Goal: Information Seeking & Learning: Understand process/instructions

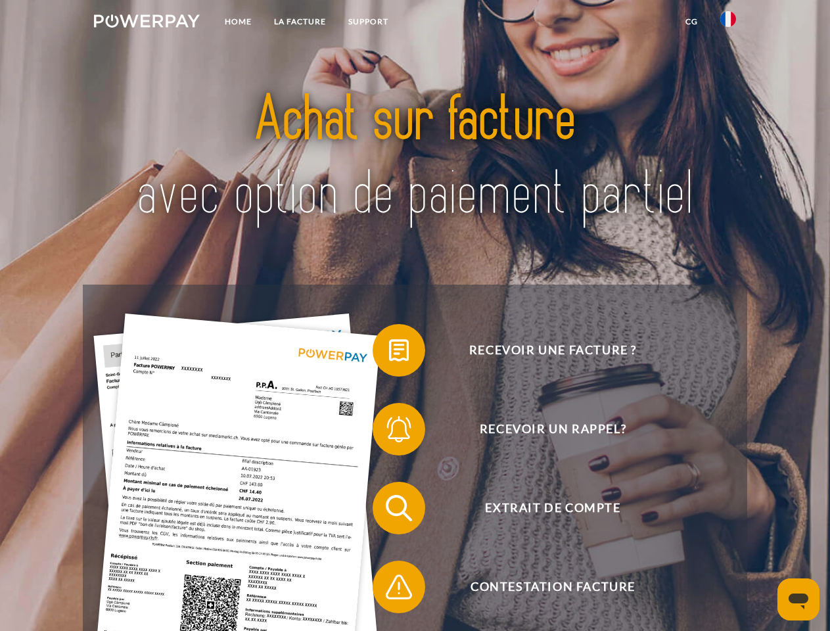
click at [146, 23] on img at bounding box center [147, 20] width 106 height 13
click at [728, 23] on img at bounding box center [728, 19] width 16 height 16
click at [691, 22] on link "CG" at bounding box center [691, 22] width 35 height 24
click at [389, 353] on span at bounding box center [379, 350] width 66 height 66
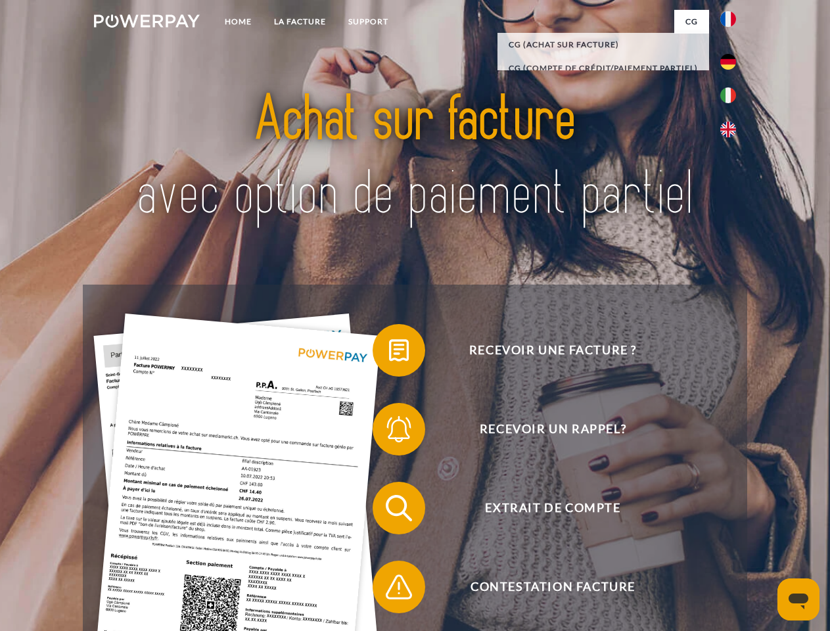
click at [389, 432] on span at bounding box center [379, 429] width 66 height 66
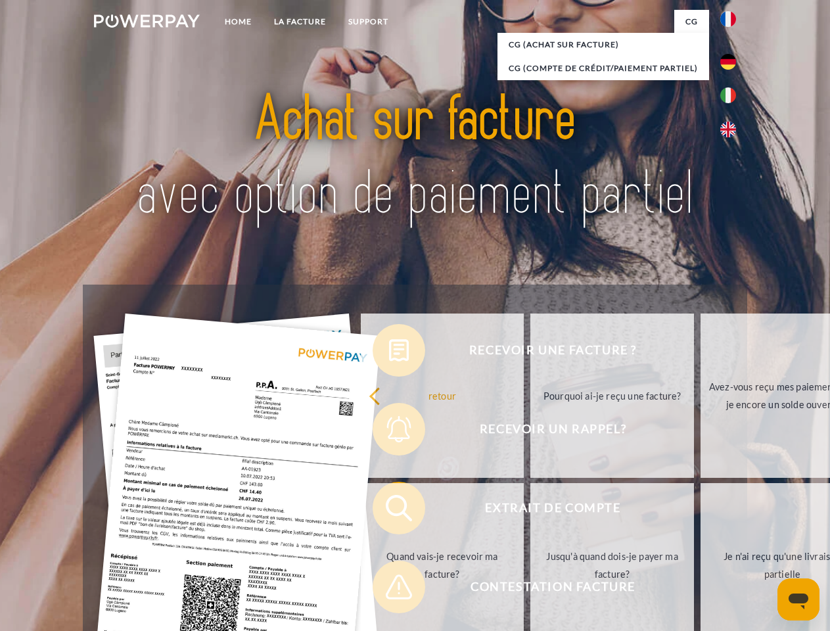
click at [530, 510] on link "Jusqu'à quand dois-je payer ma facture?" at bounding box center [612, 565] width 164 height 164
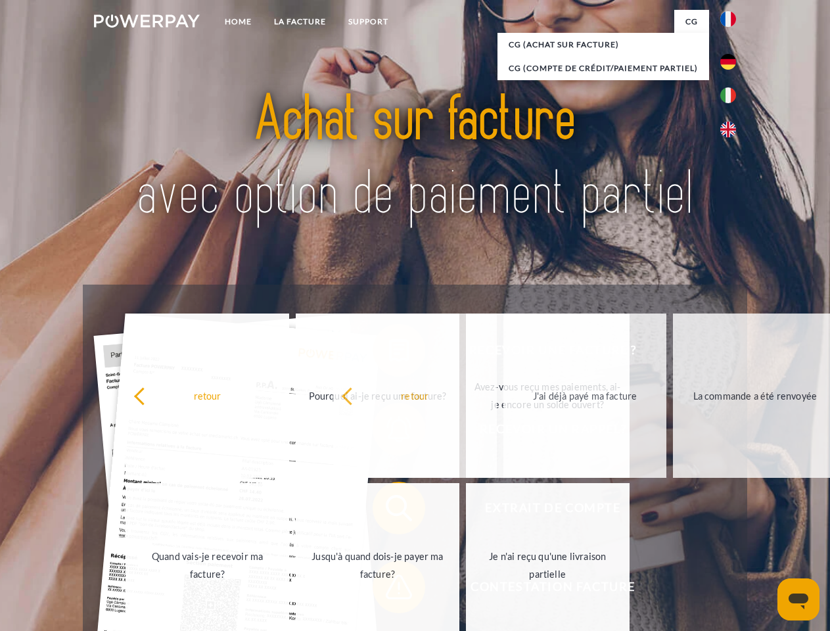
click at [389, 589] on span at bounding box center [379, 587] width 66 height 66
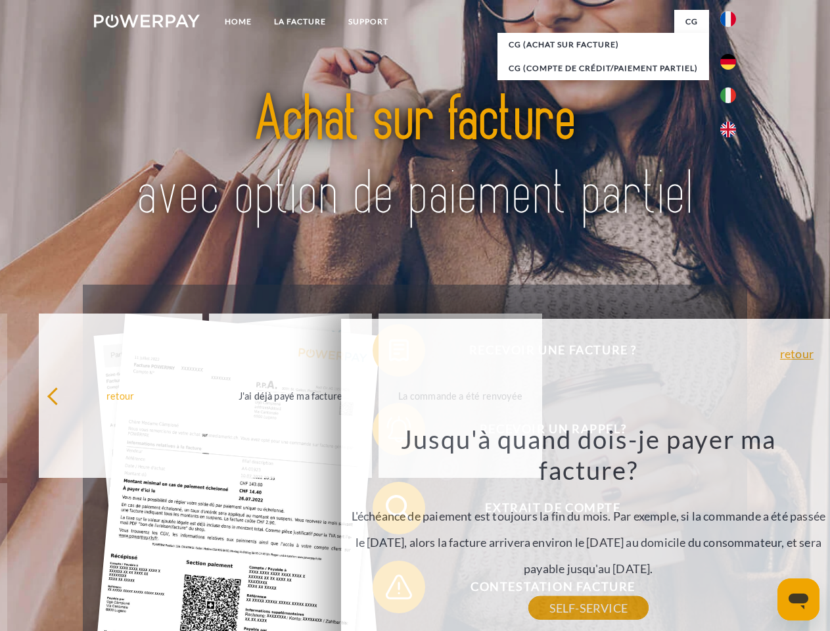
click at [798, 599] on icon "Ouvrir la fenêtre de messagerie" at bounding box center [798, 601] width 20 height 16
